Goal: Information Seeking & Learning: Learn about a topic

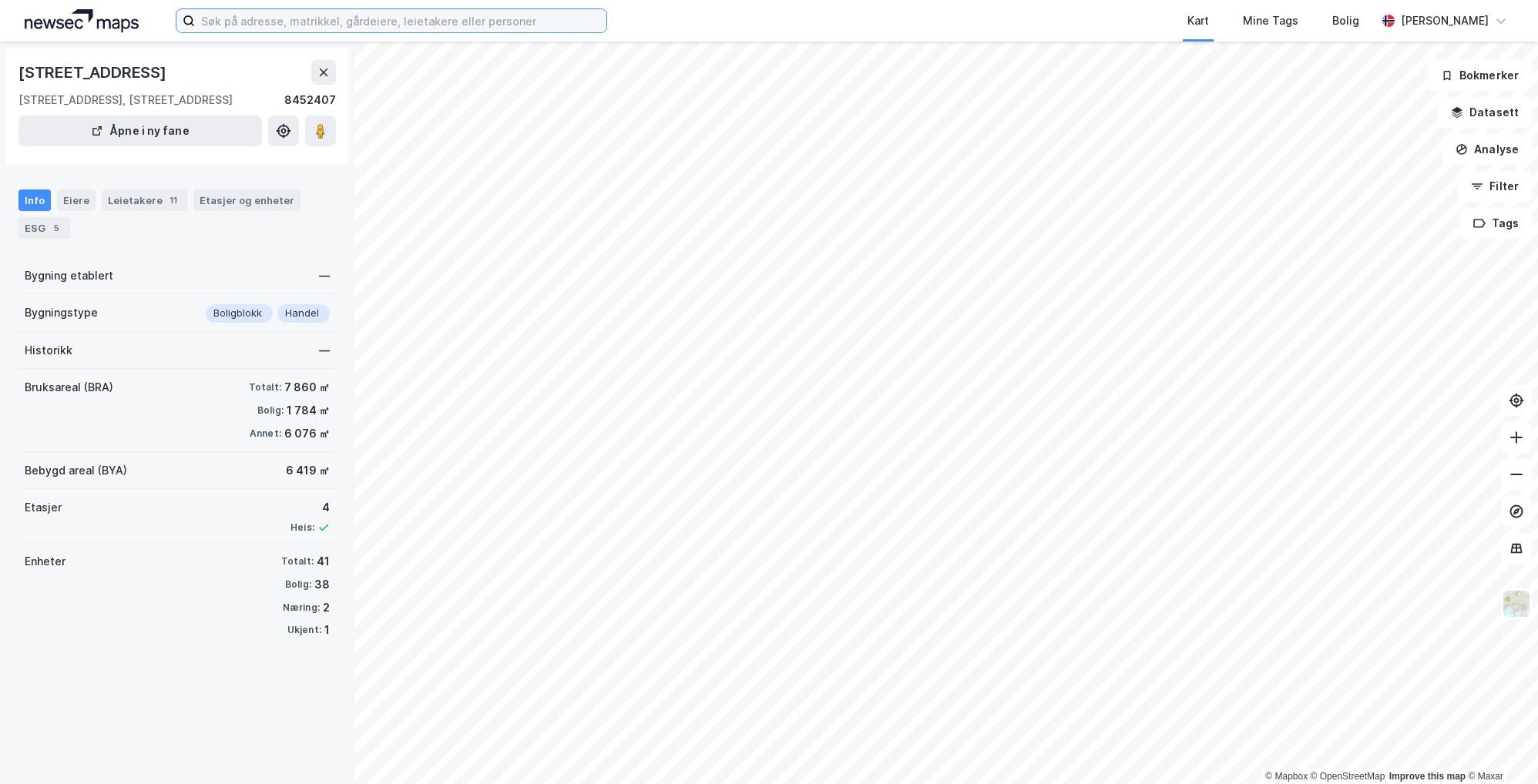
click at [314, 23] on input at bounding box center [401, 21] width 412 height 24
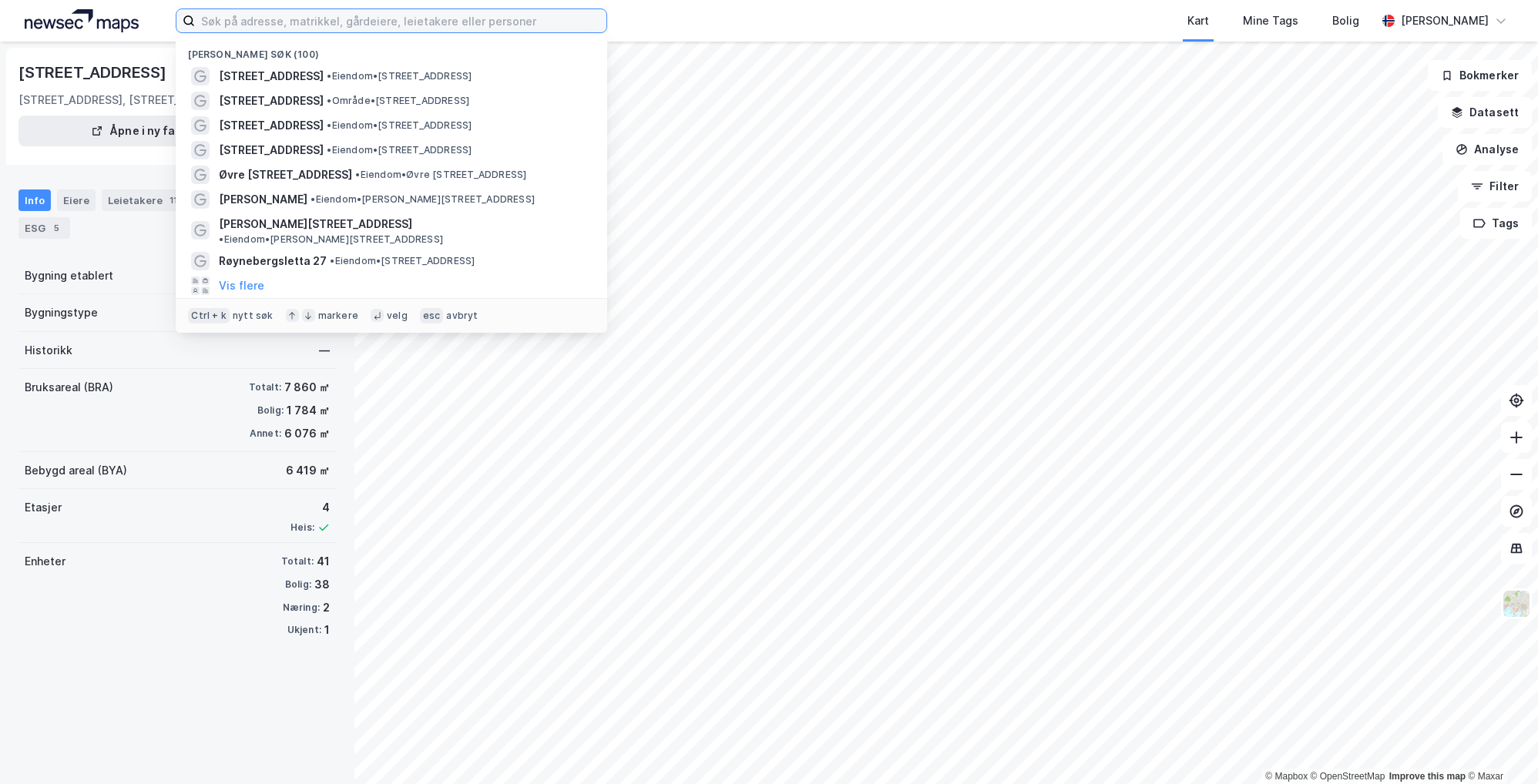
paste input "511/58"
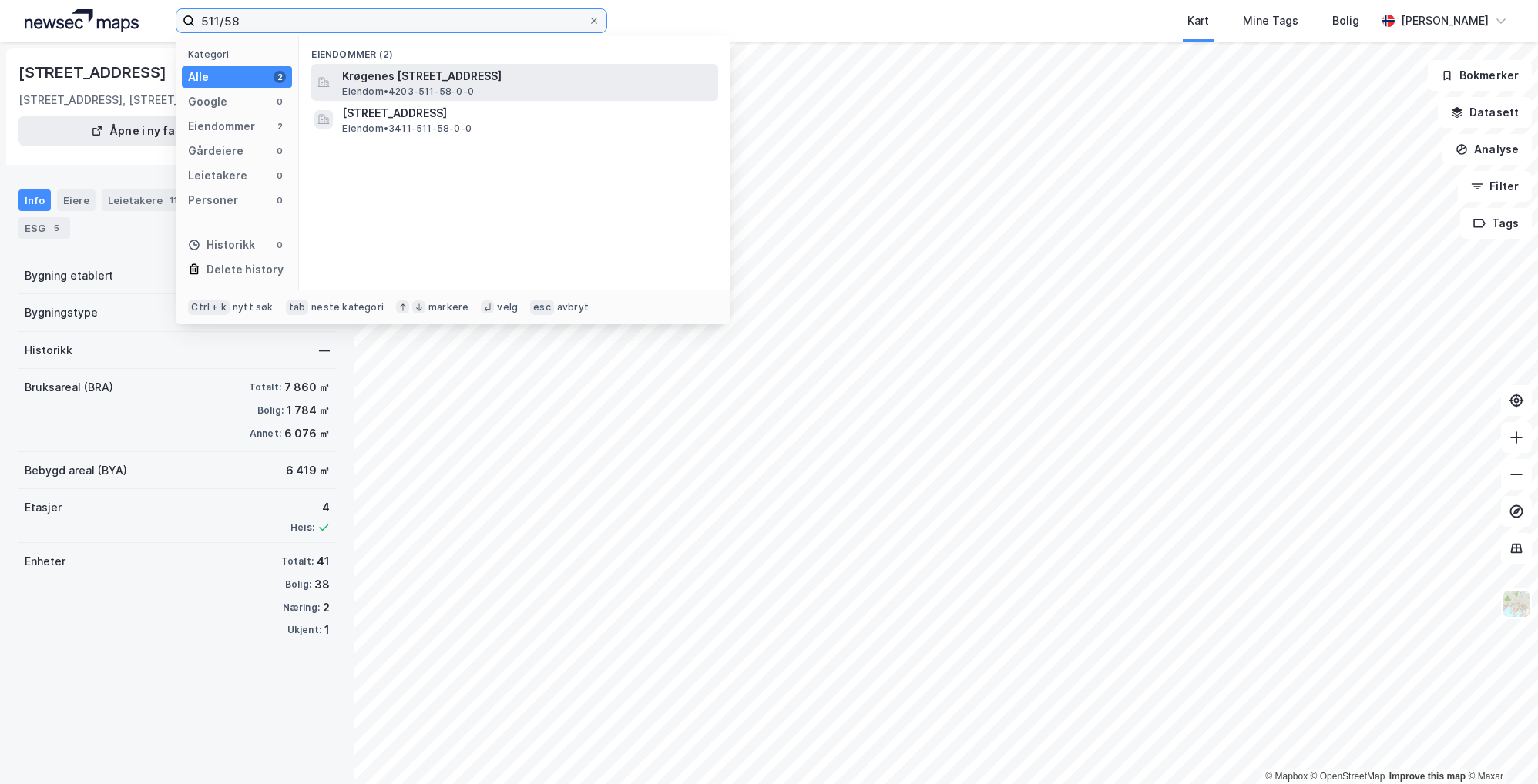
type input "511/58"
click at [435, 81] on span "Krøgenes [STREET_ADDRESS]" at bounding box center [526, 75] width 370 height 19
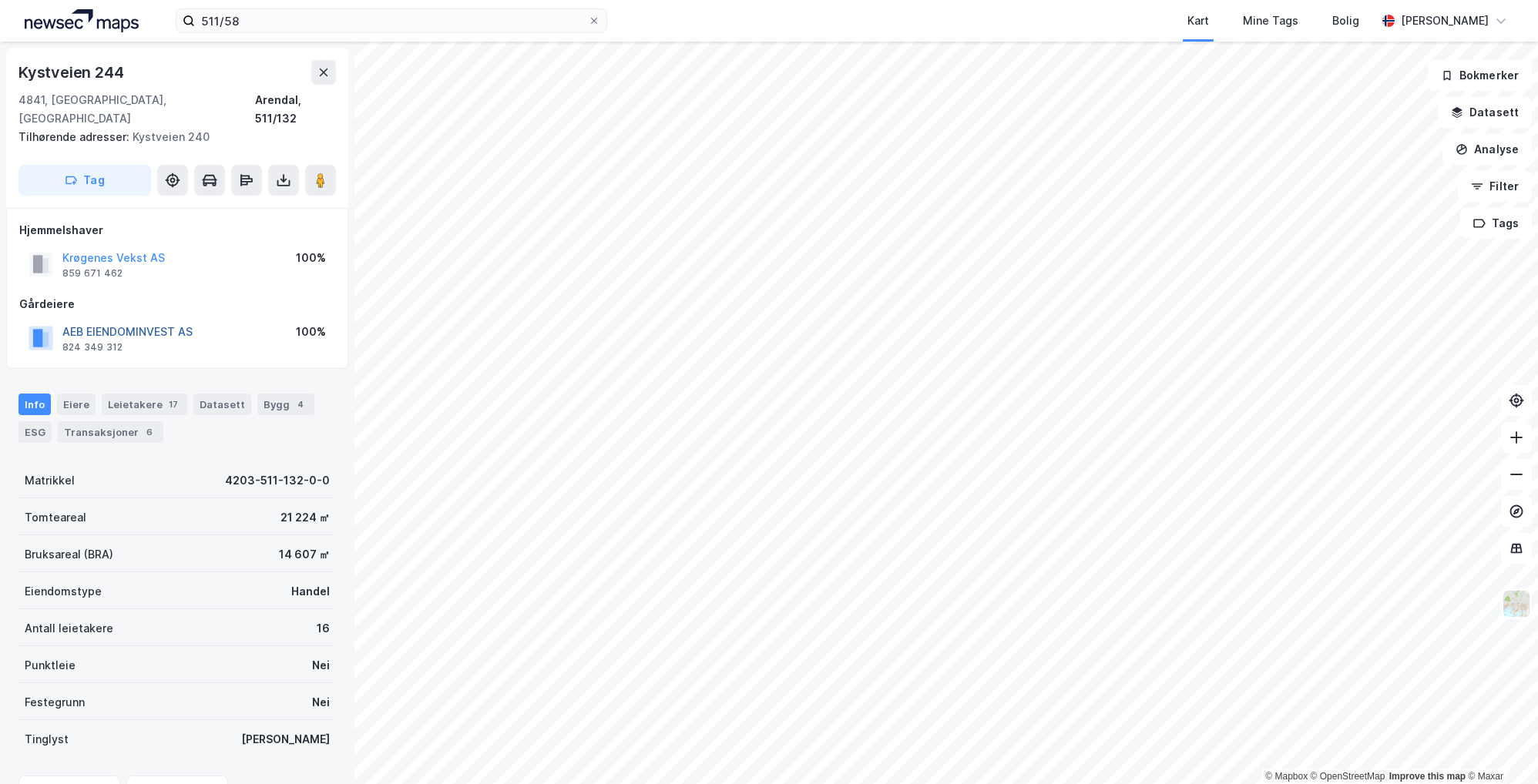
click at [0, 0] on button "AEB EIENDOMINVEST AS" at bounding box center [0, 0] width 0 height 0
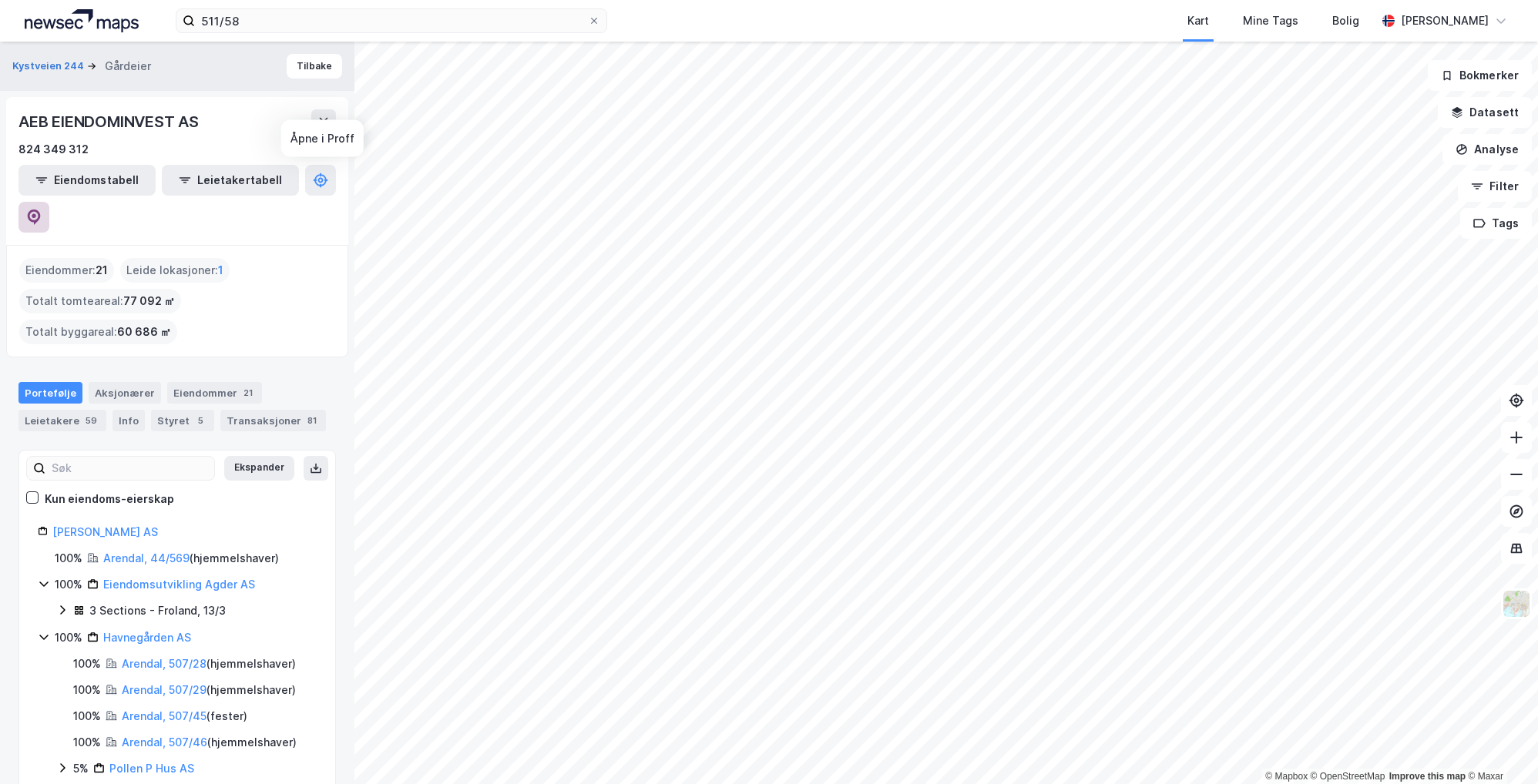
click at [49, 202] on button at bounding box center [33, 217] width 30 height 30
click at [288, 70] on button "Tilbake" at bounding box center [314, 66] width 56 height 24
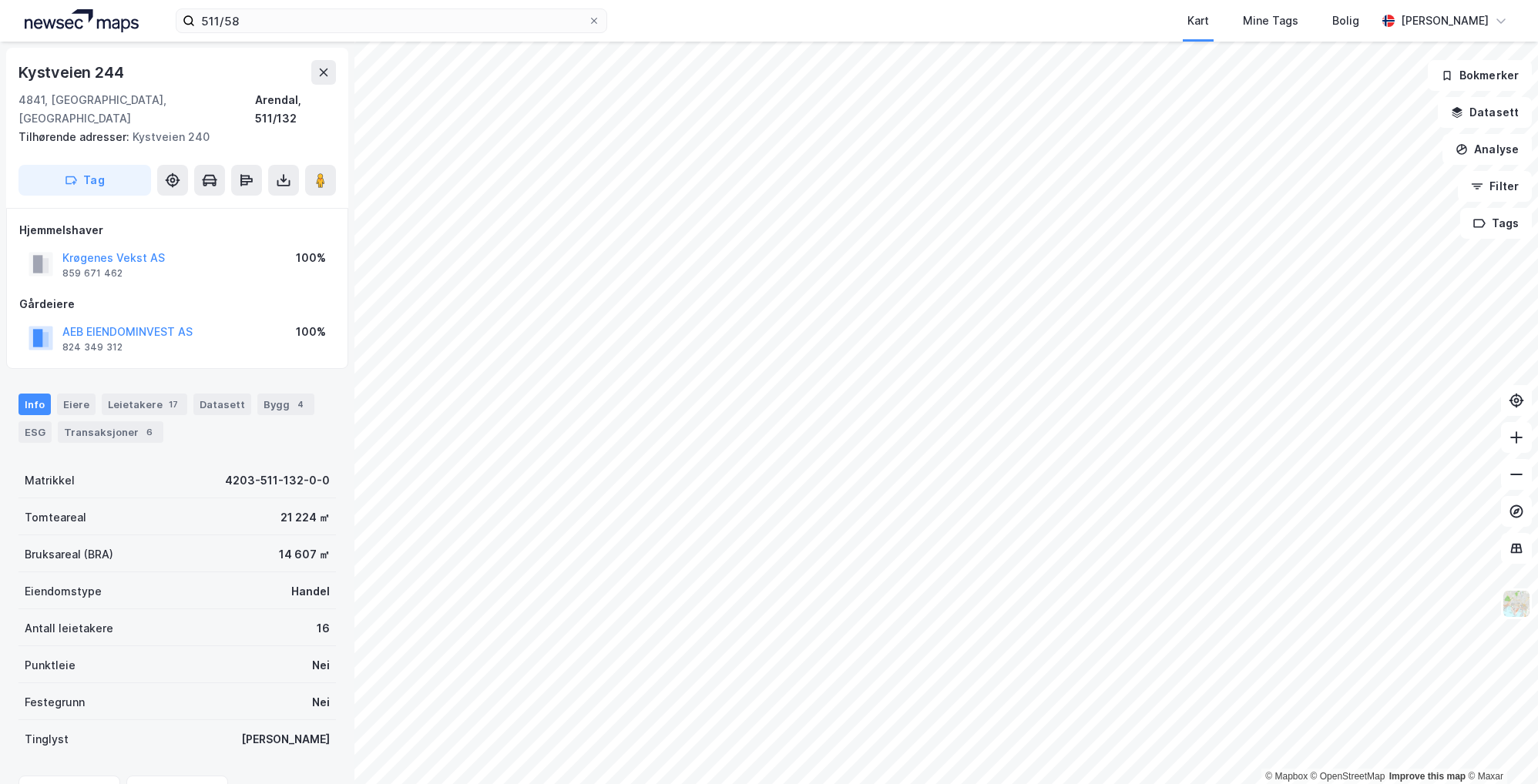
scroll to position [72, 0]
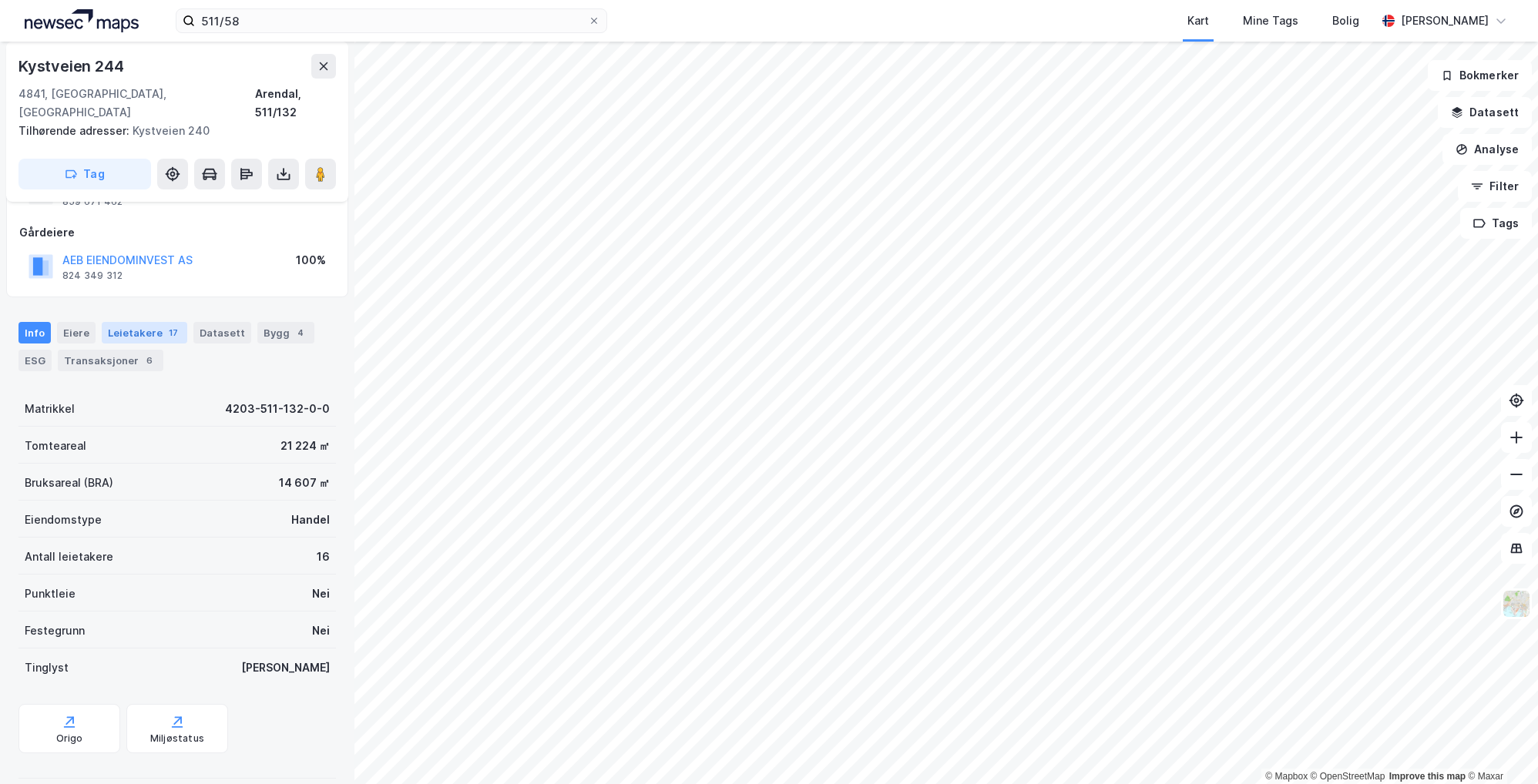
click at [153, 322] on div "Leietakere 17" at bounding box center [144, 333] width 85 height 22
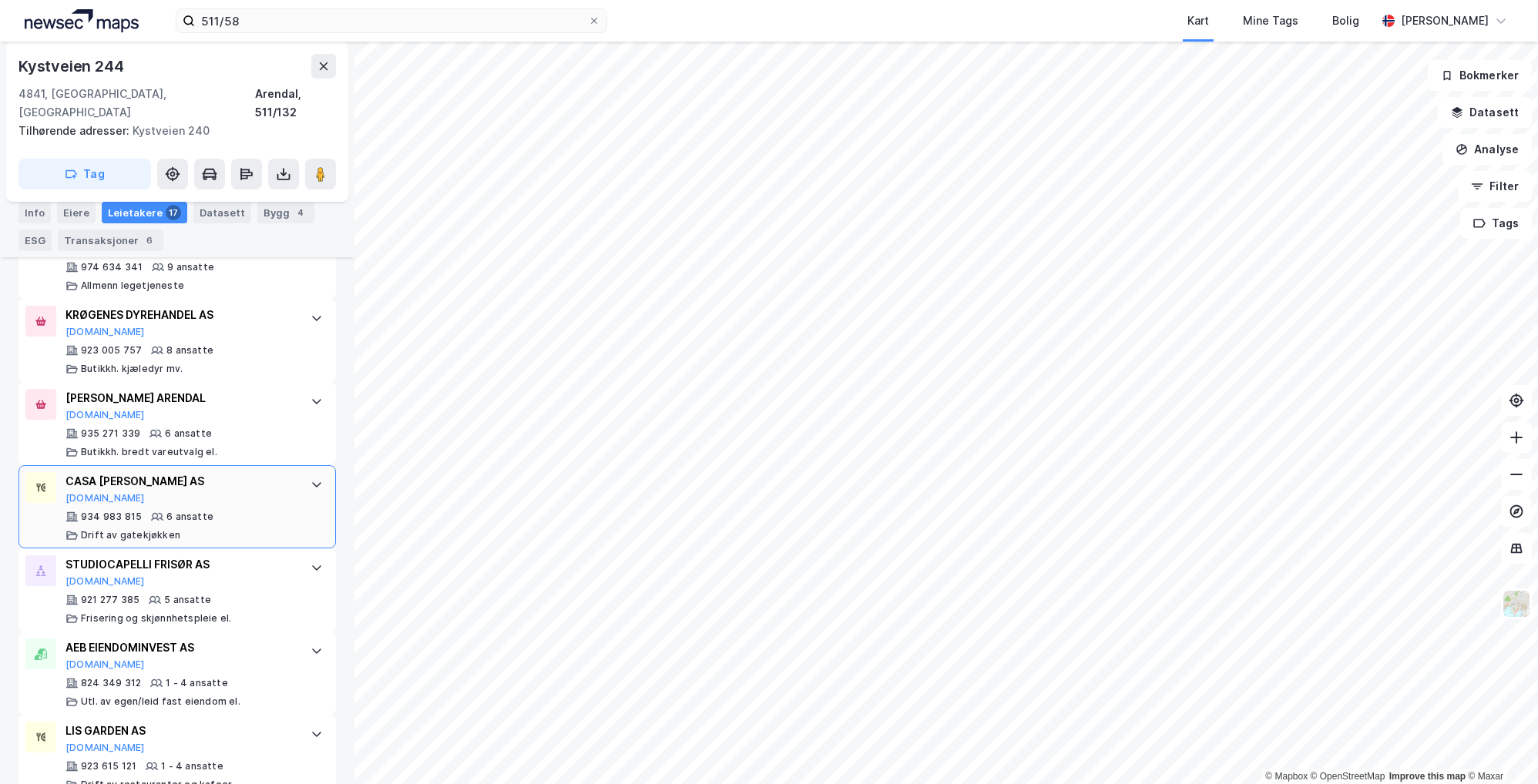
scroll to position [1233, 0]
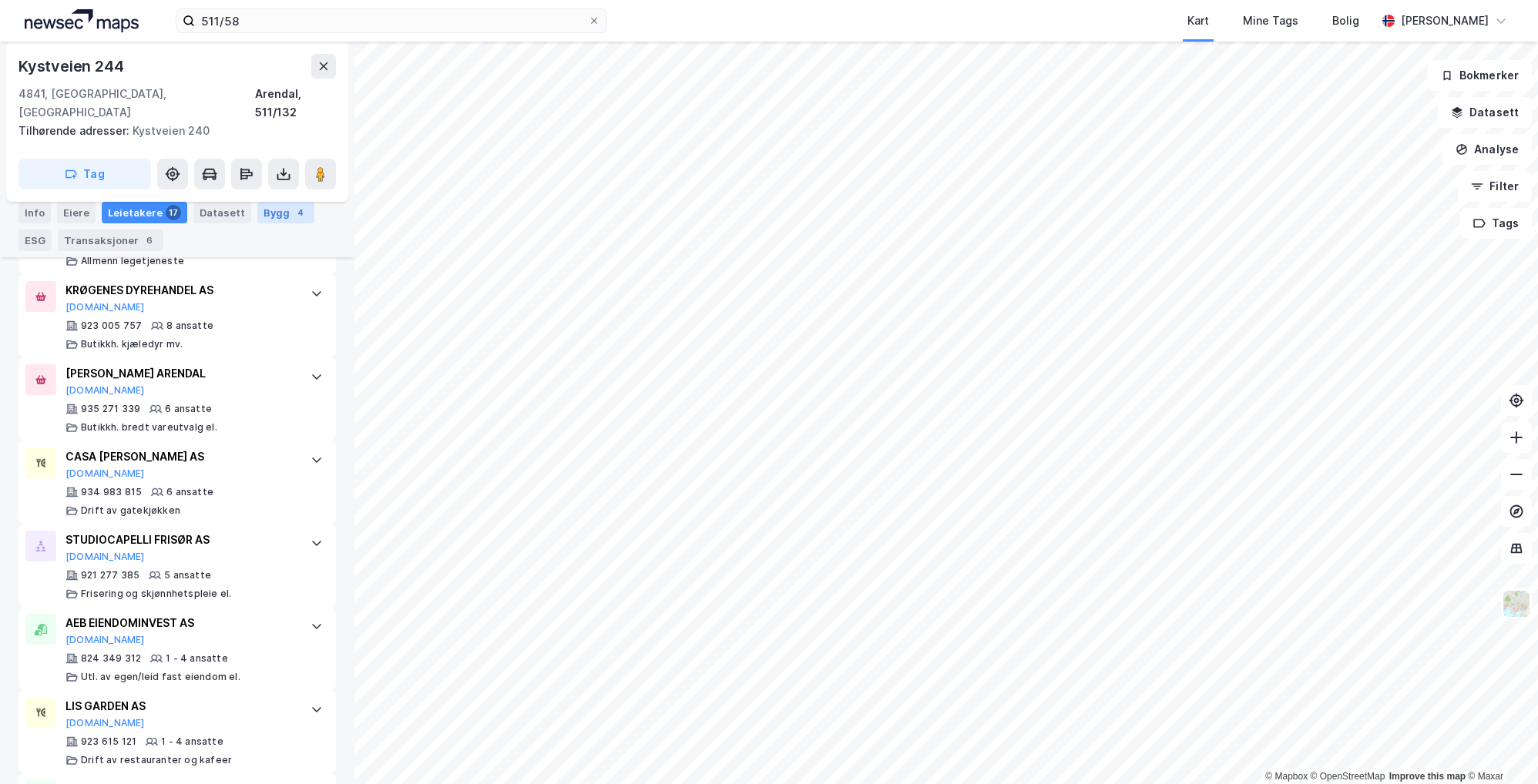
click at [275, 211] on div "Bygg 4" at bounding box center [286, 213] width 57 height 22
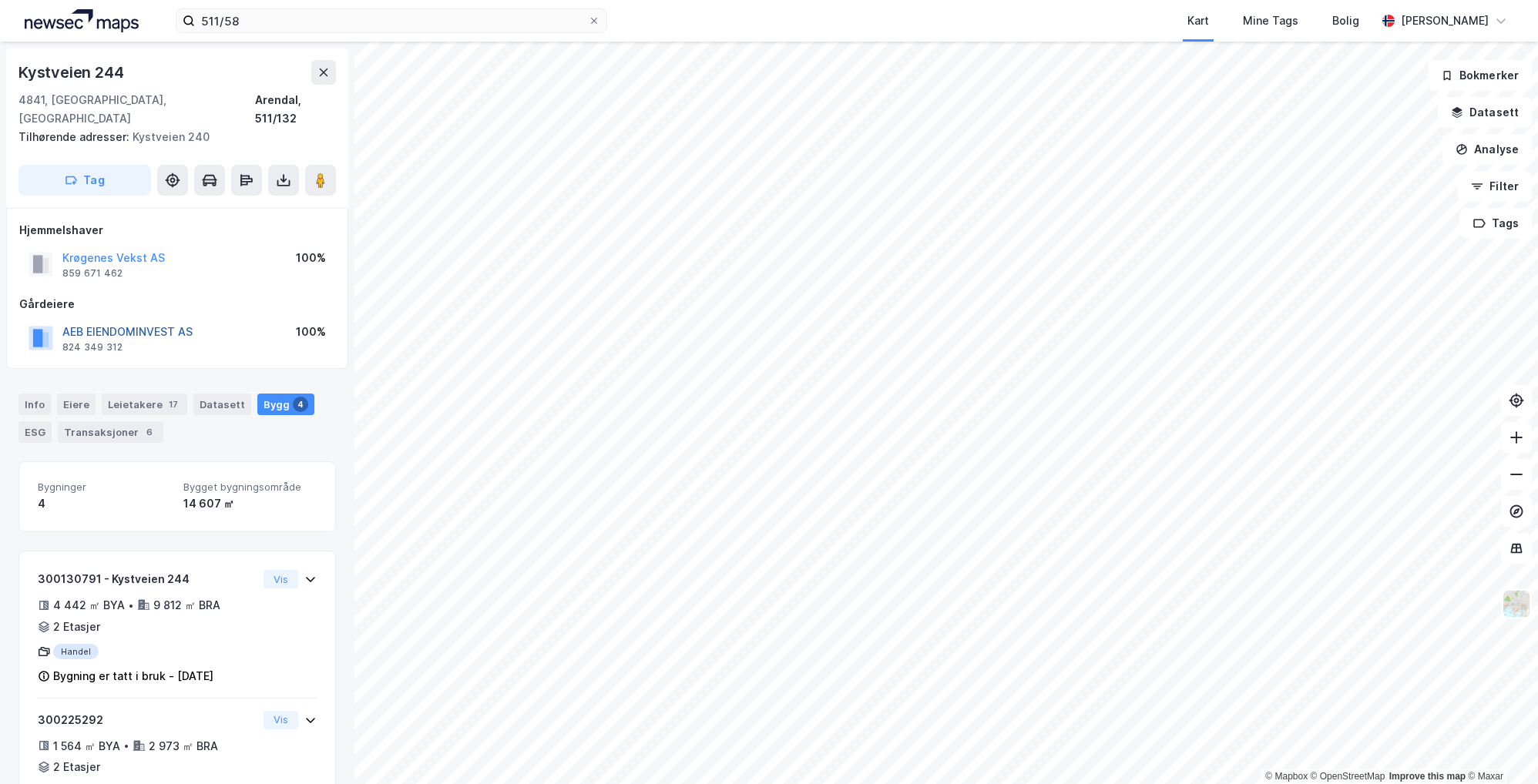
click at [0, 0] on button "AEB EIENDOMINVEST AS" at bounding box center [0, 0] width 0 height 0
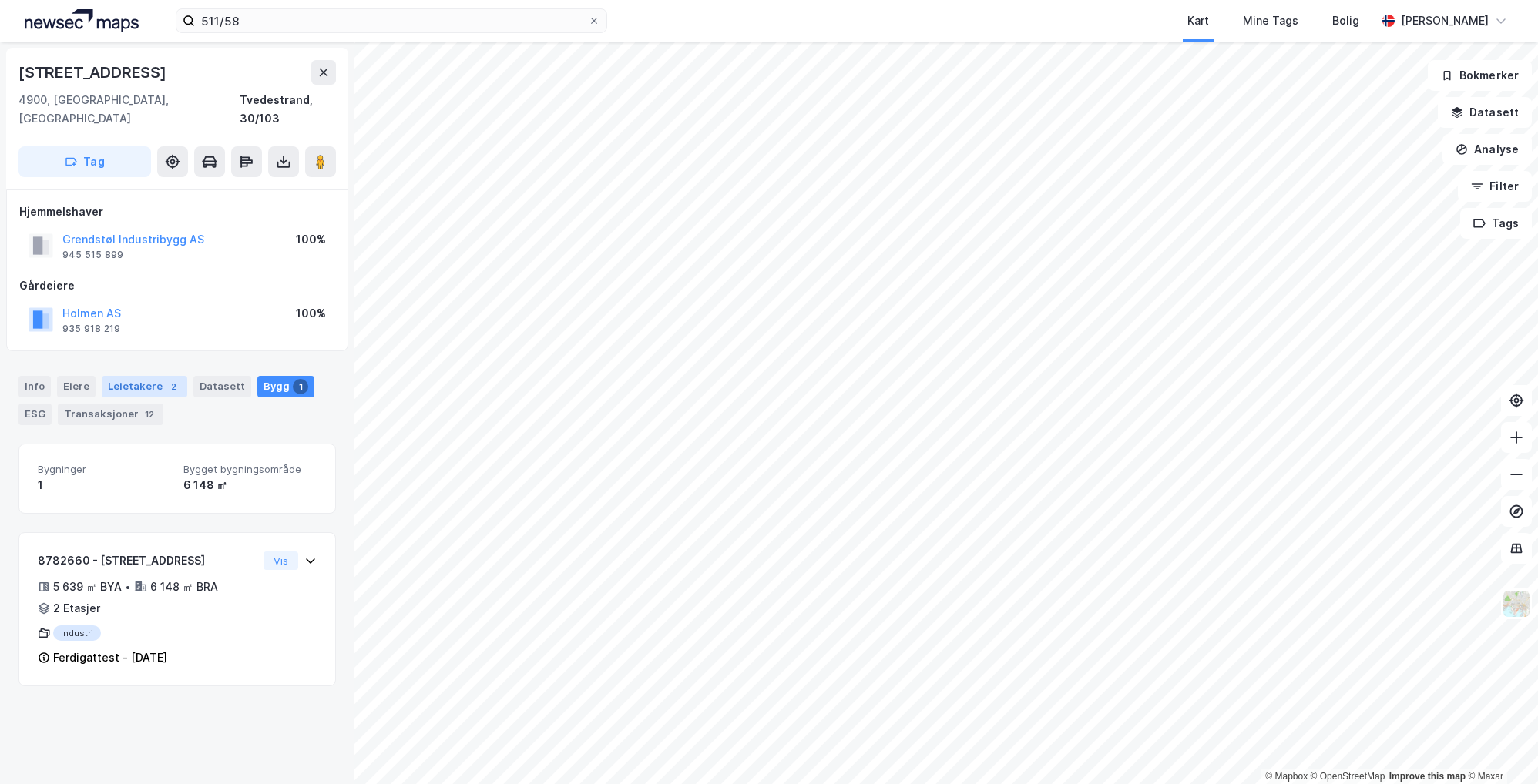
click at [166, 379] on div "2" at bounding box center [174, 387] width 16 height 16
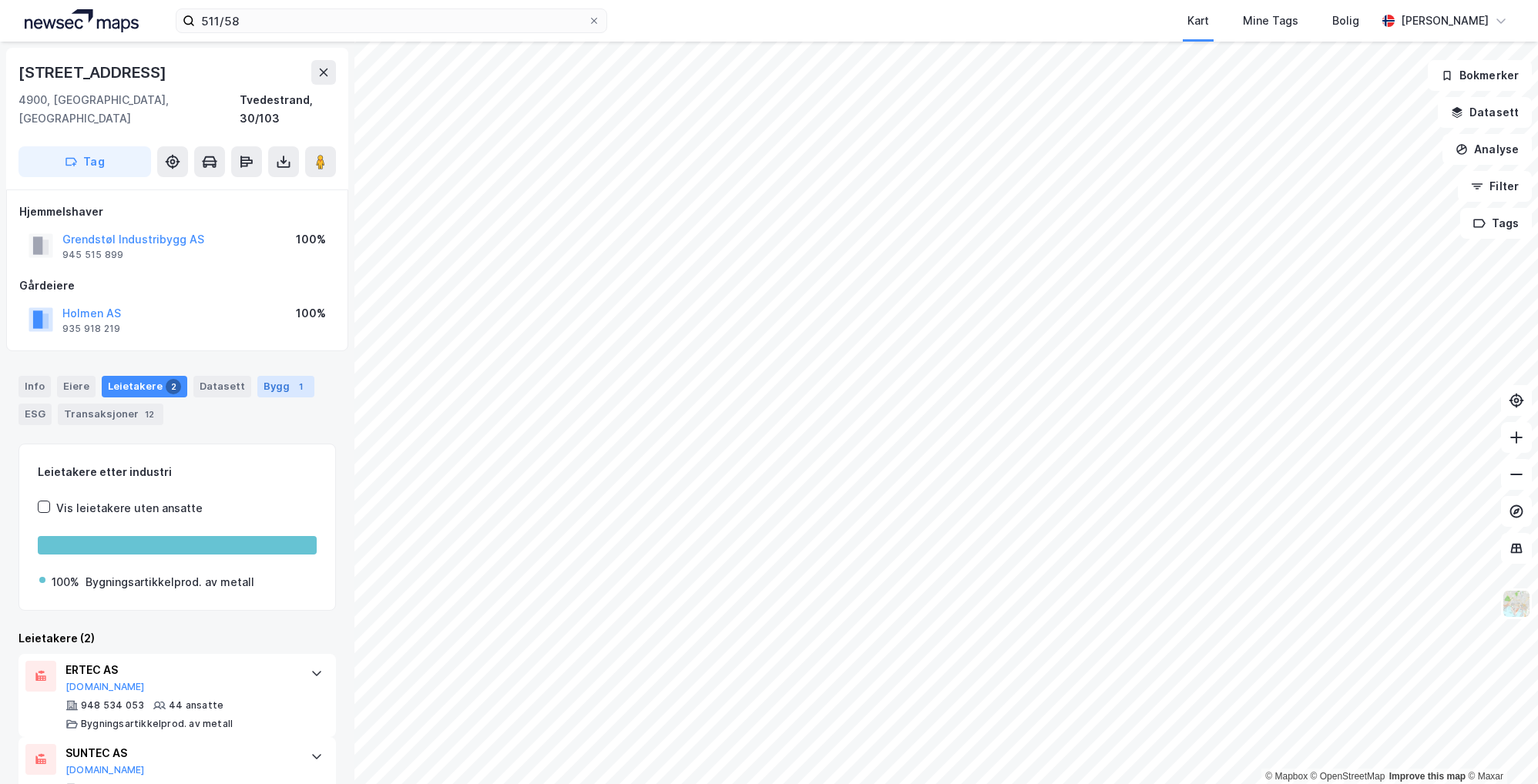
click at [301, 376] on div "Bygg 1" at bounding box center [286, 387] width 57 height 22
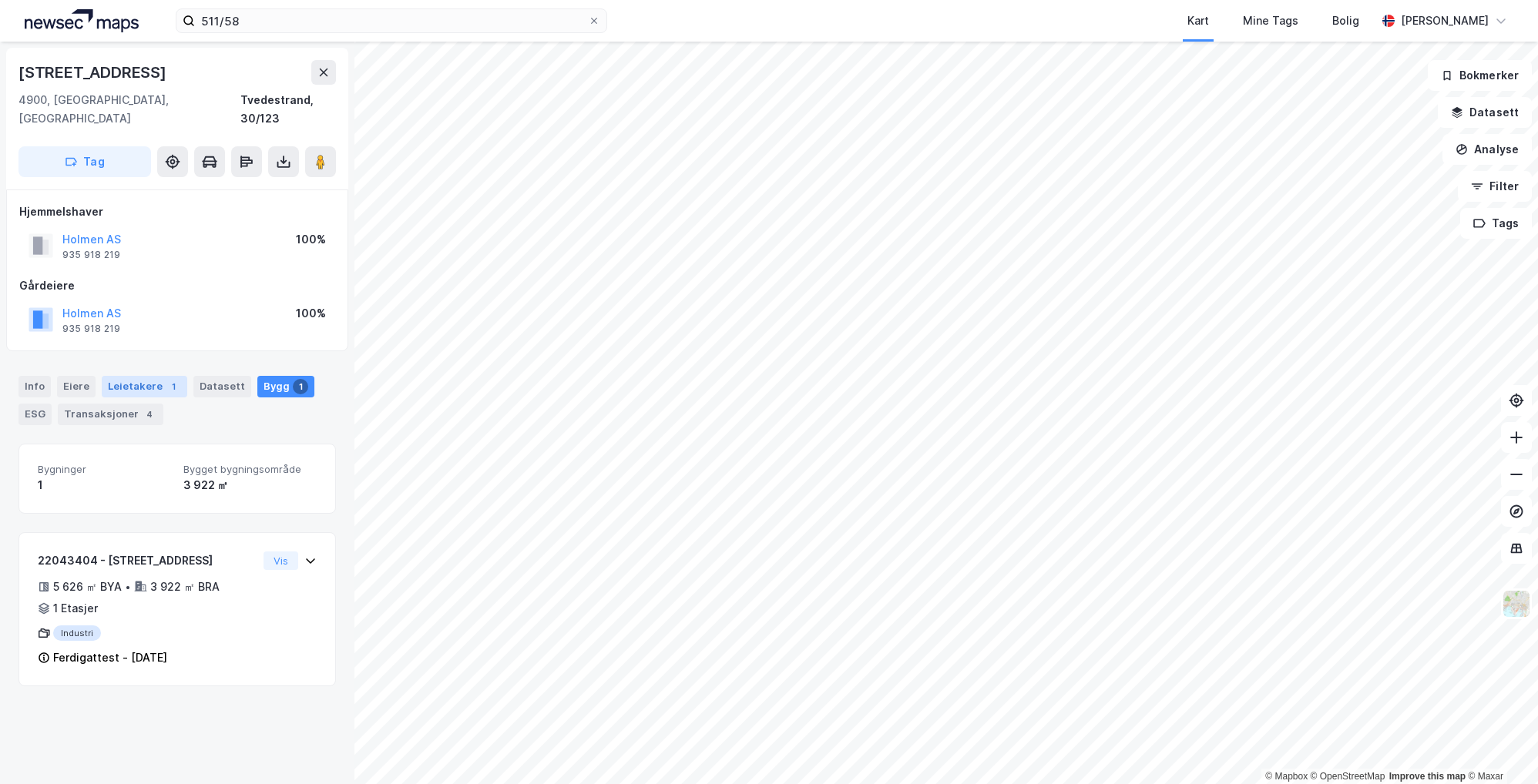
click at [129, 376] on div "Leietakere 1" at bounding box center [144, 387] width 85 height 22
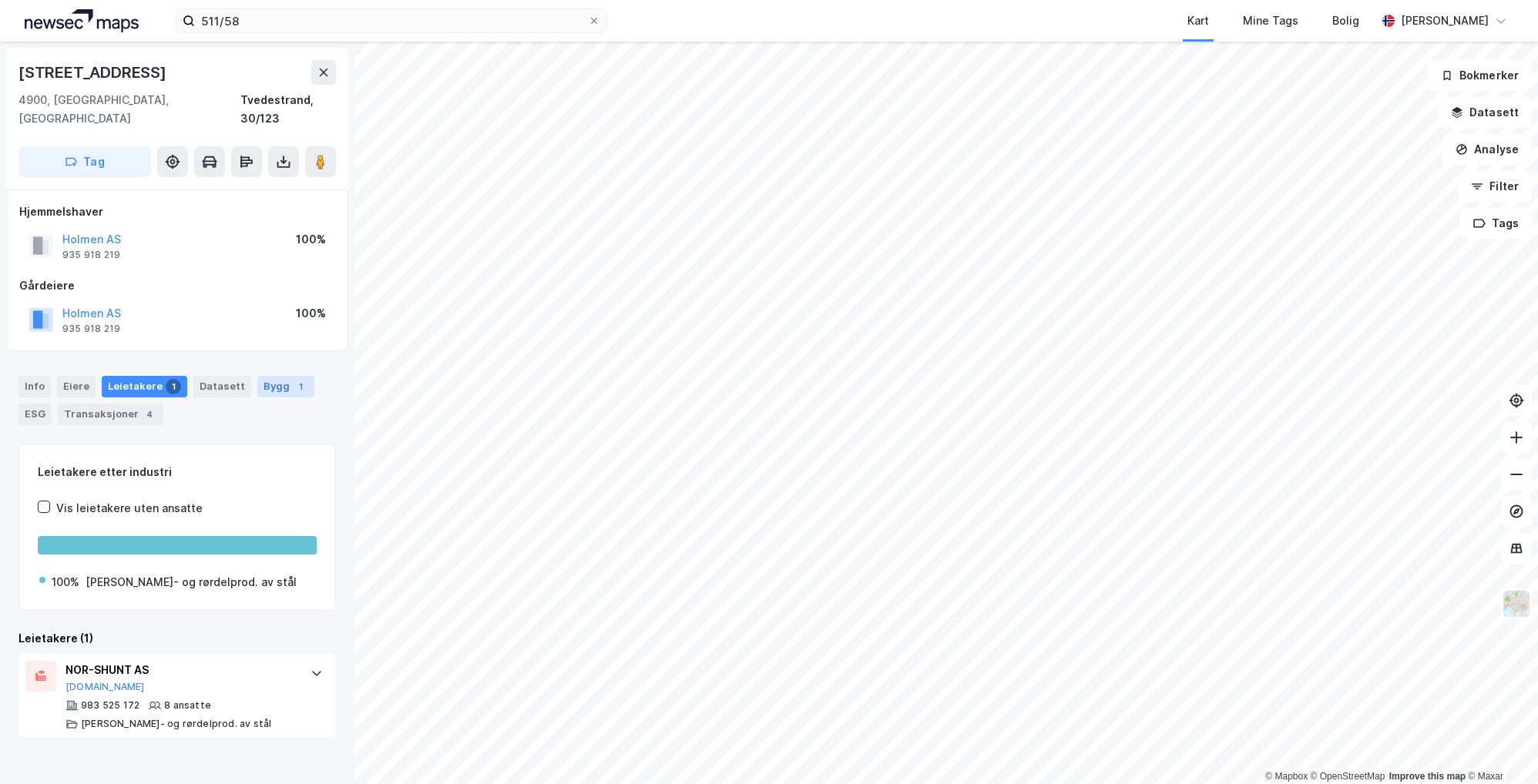
click at [293, 379] on div "1" at bounding box center [301, 387] width 16 height 16
